Goal: Transaction & Acquisition: Purchase product/service

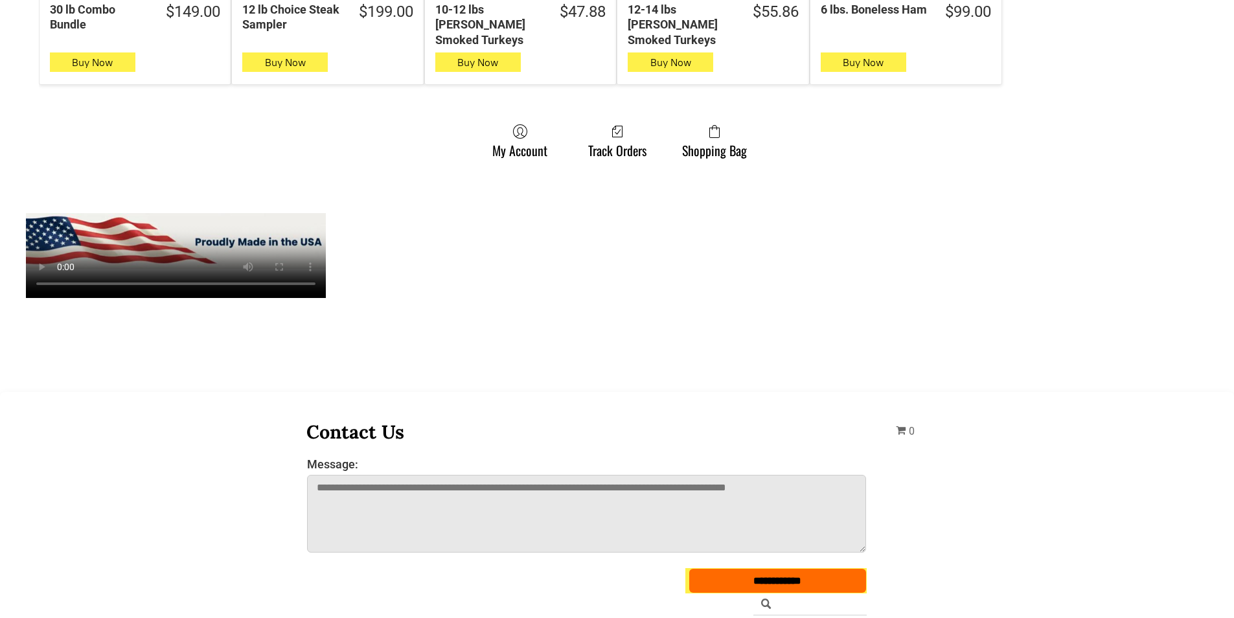
scroll to position [1036, 0]
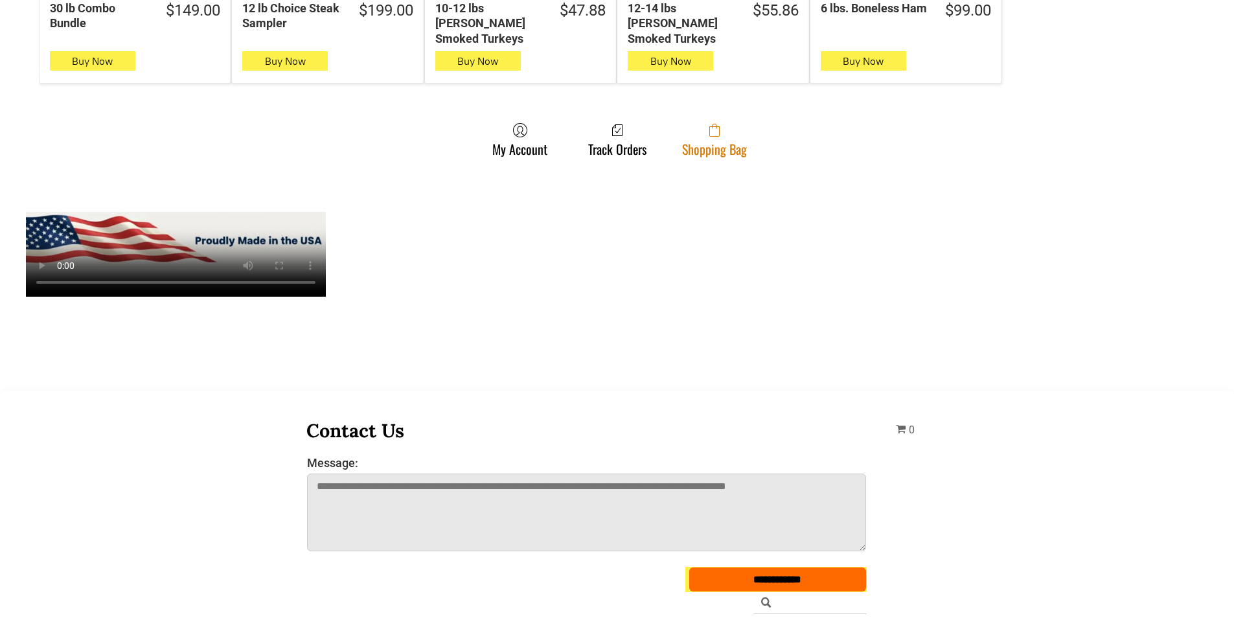
click at [741, 132] on link "Shopping Bag" at bounding box center [714, 139] width 78 height 34
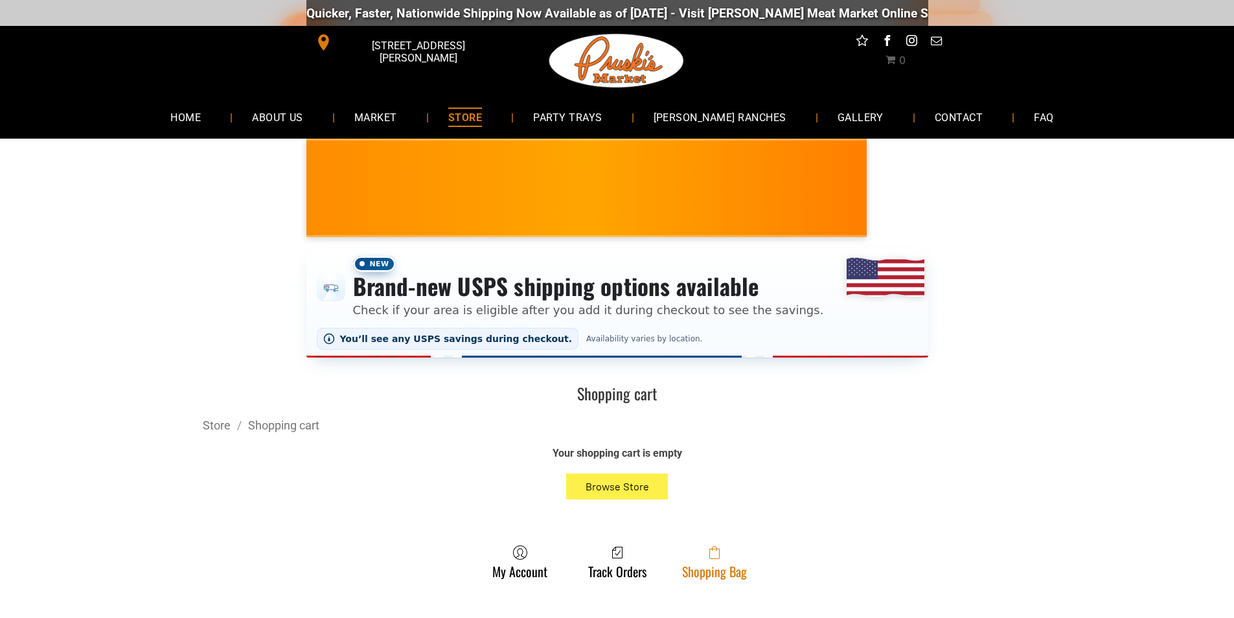
click at [705, 567] on link "Shopping Bag" at bounding box center [714, 562] width 78 height 34
click at [725, 553] on span at bounding box center [714, 553] width 65 height 16
click at [712, 570] on link "Shopping Bag" at bounding box center [714, 562] width 78 height 34
